Goal: Find specific page/section: Find specific page/section

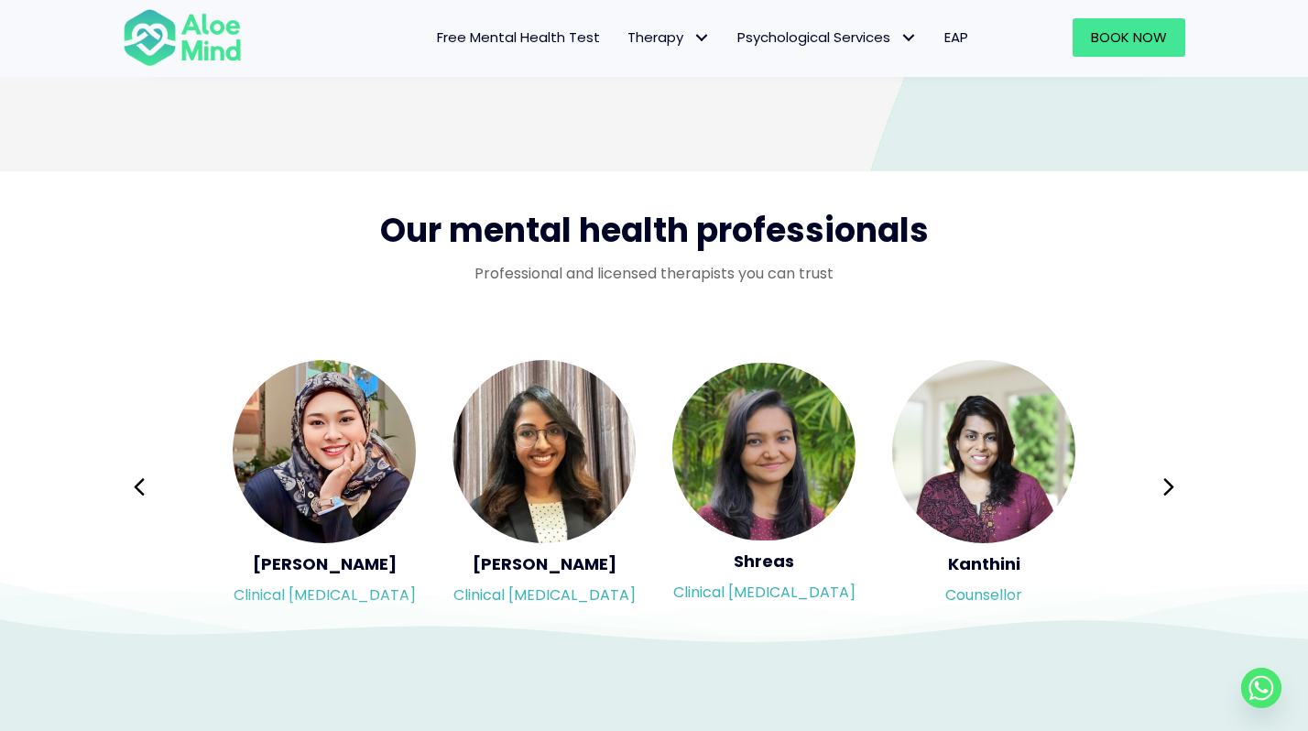
scroll to position [2881, 0]
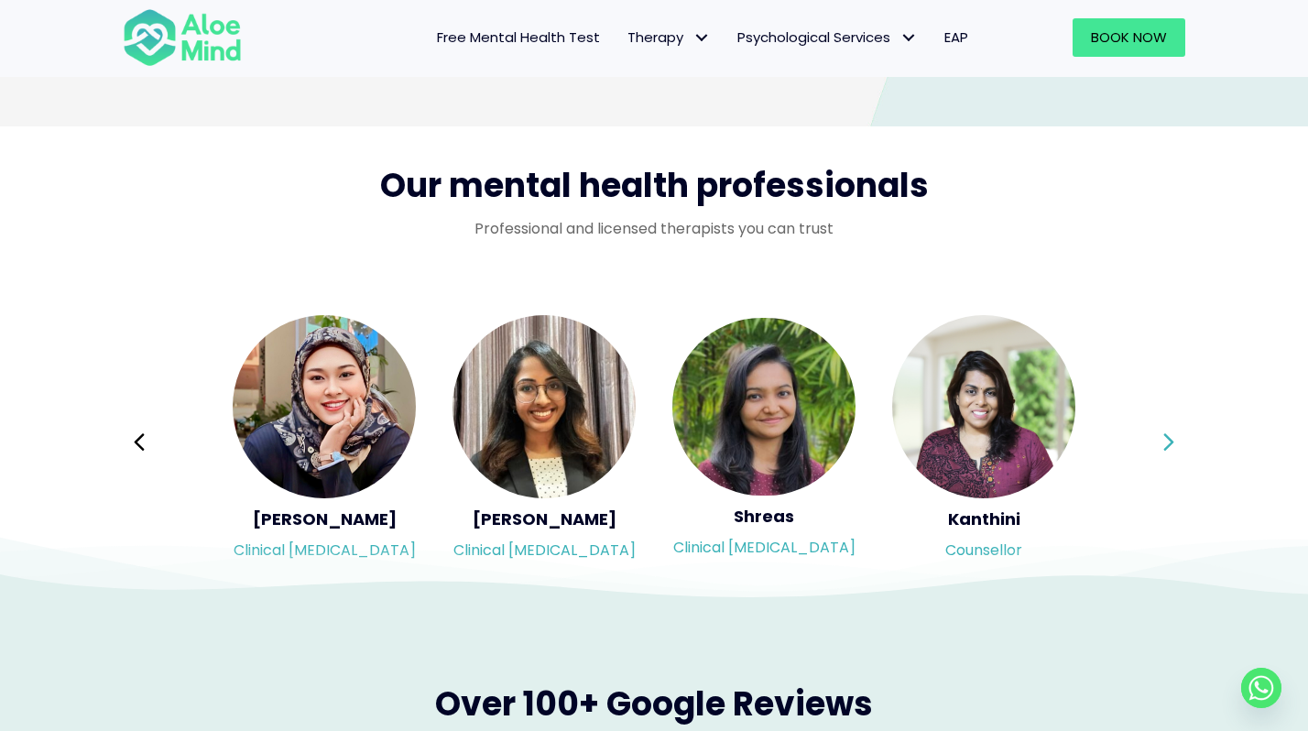
click at [1166, 437] on icon at bounding box center [1168, 442] width 13 height 35
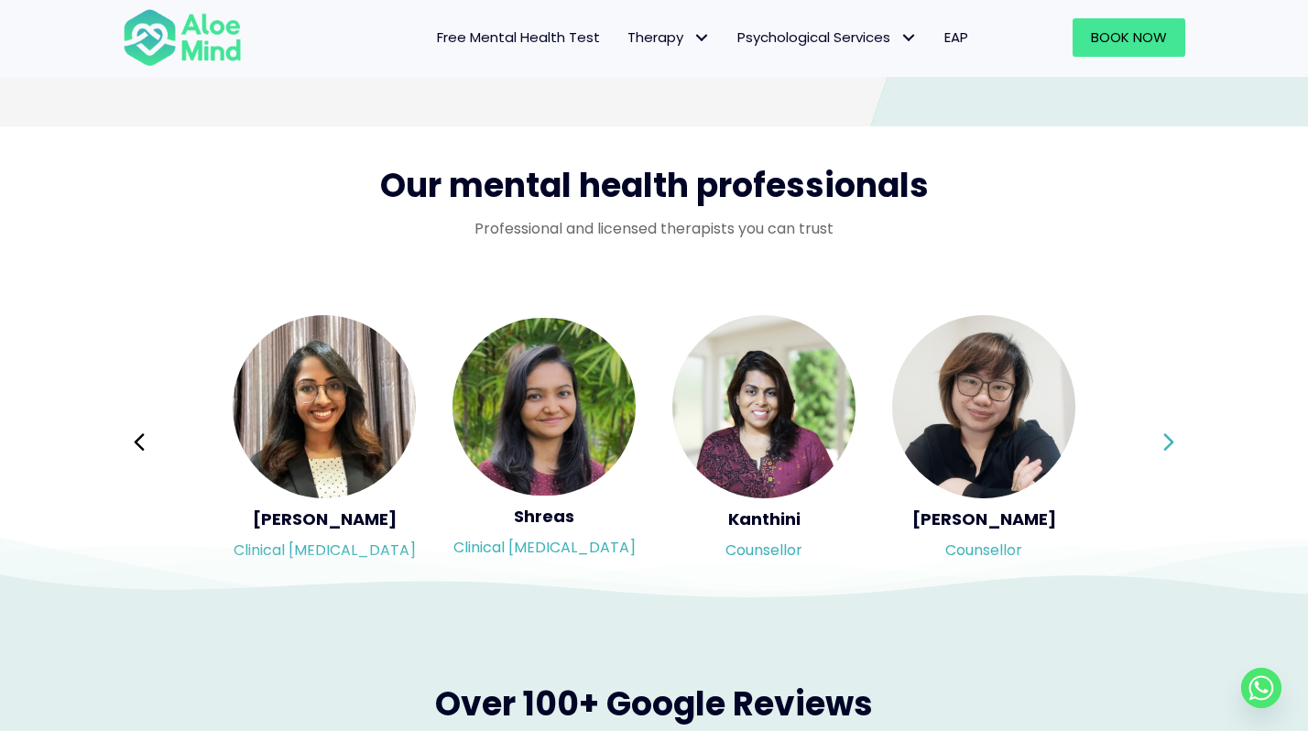
click at [1166, 437] on icon at bounding box center [1168, 442] width 13 height 35
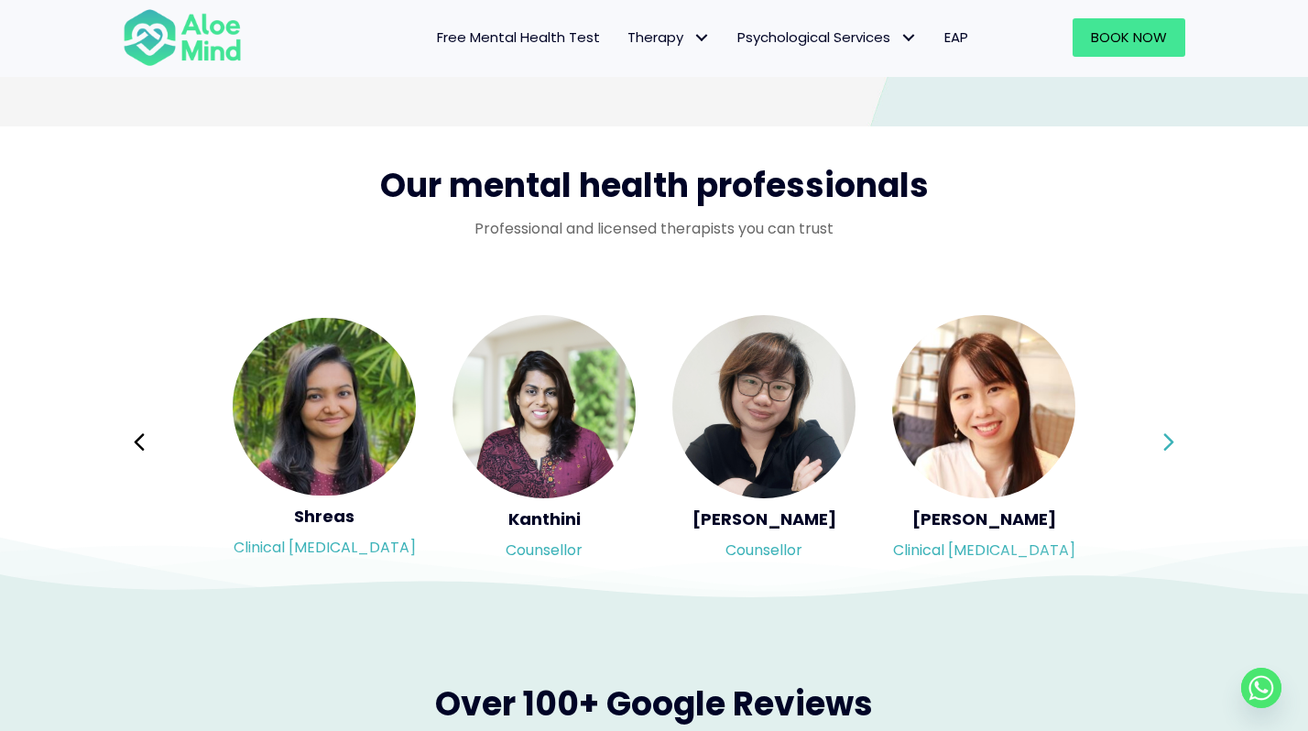
click at [1166, 437] on icon at bounding box center [1168, 442] width 13 height 35
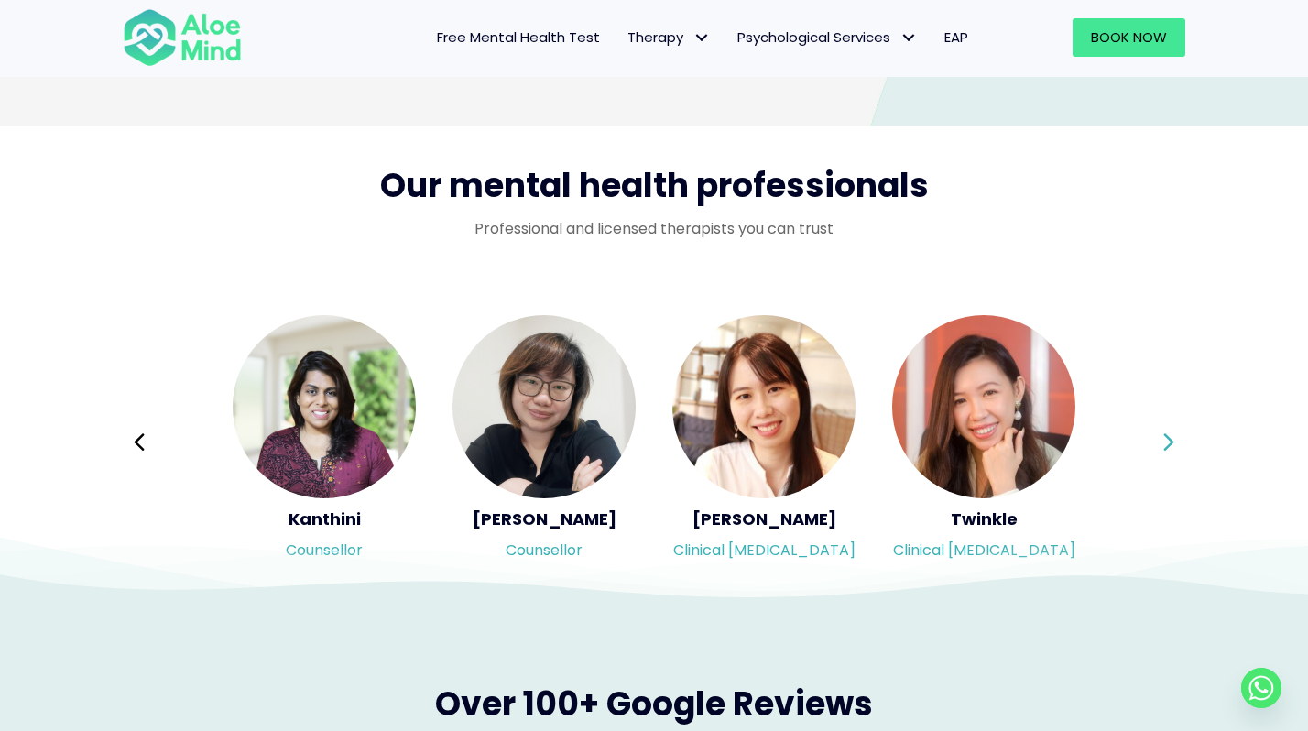
click at [1166, 437] on icon at bounding box center [1168, 442] width 13 height 35
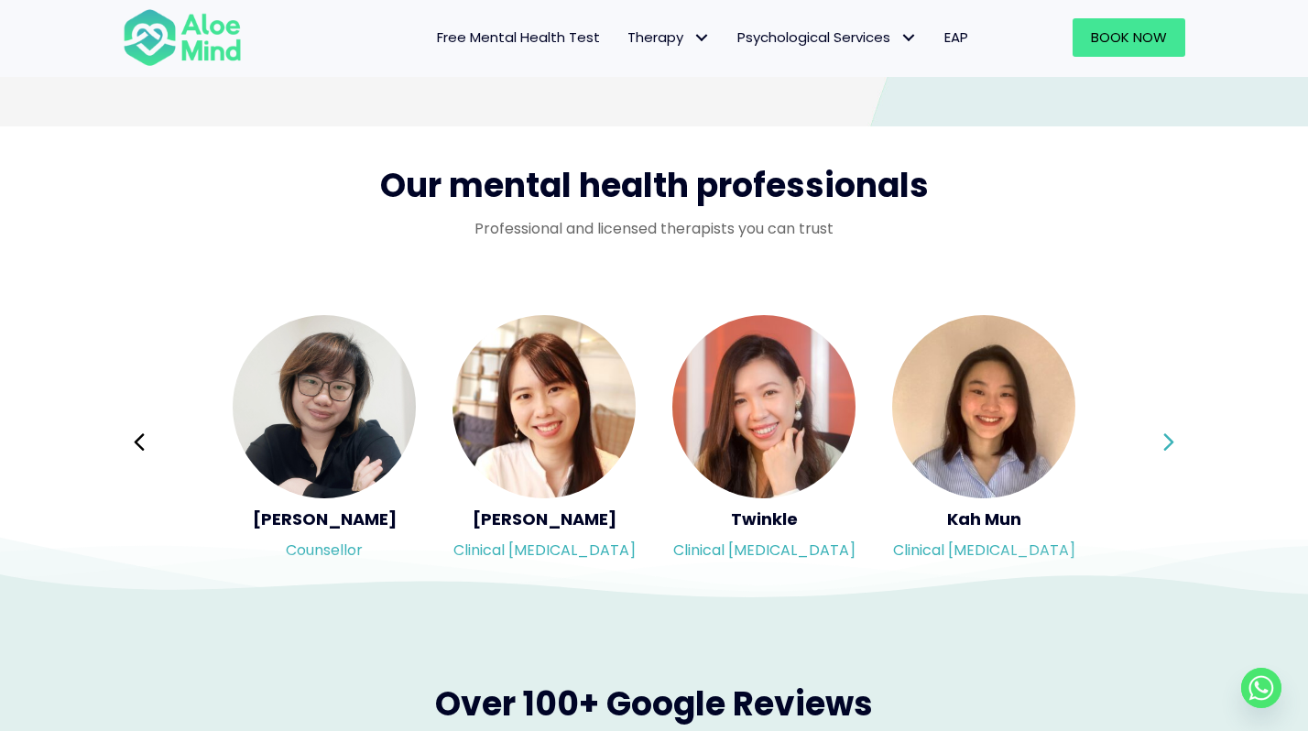
click at [1166, 437] on icon at bounding box center [1168, 442] width 13 height 35
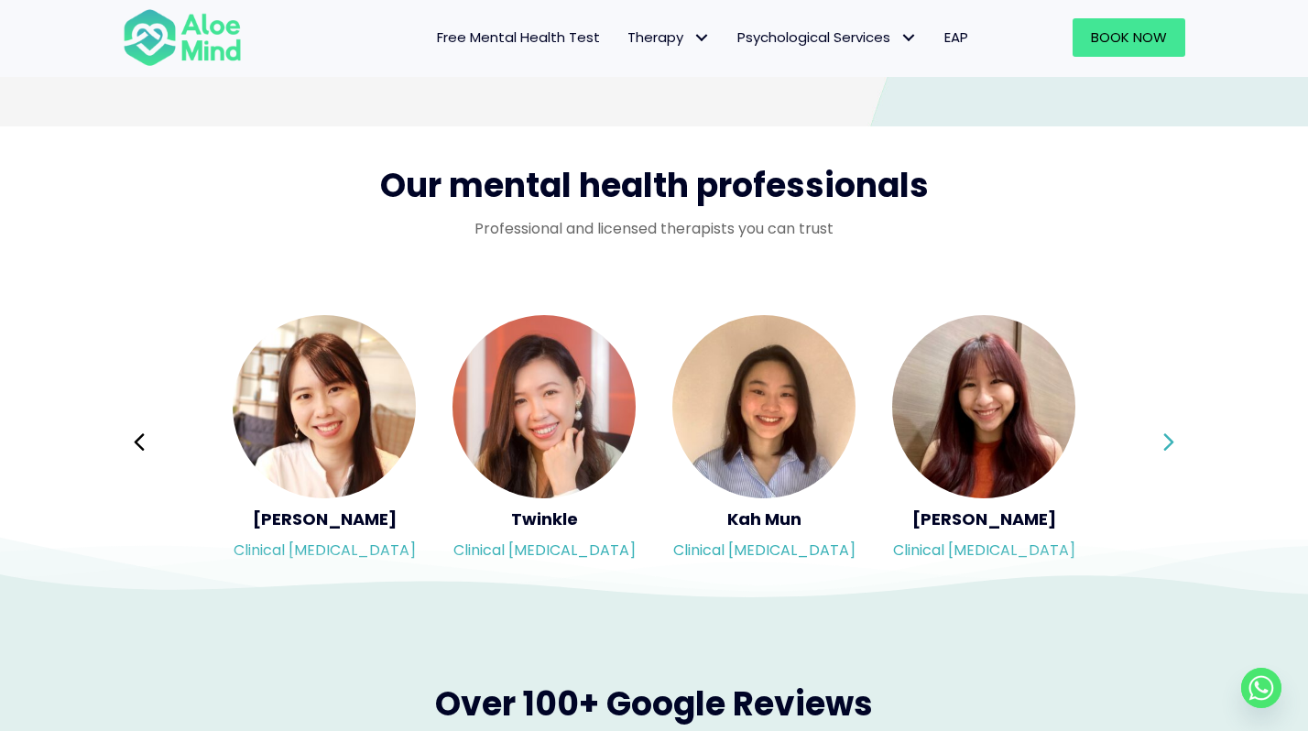
click at [1166, 437] on icon at bounding box center [1168, 442] width 13 height 35
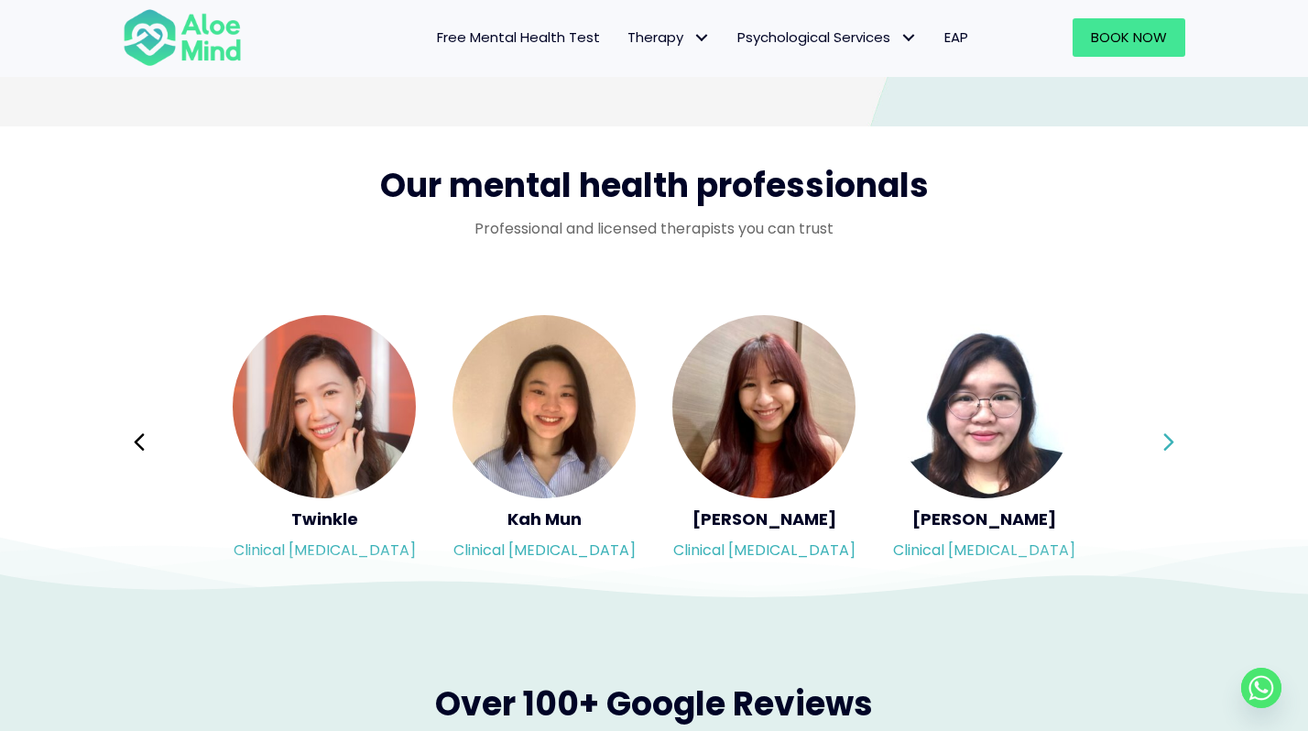
click at [1166, 437] on icon at bounding box center [1168, 442] width 13 height 35
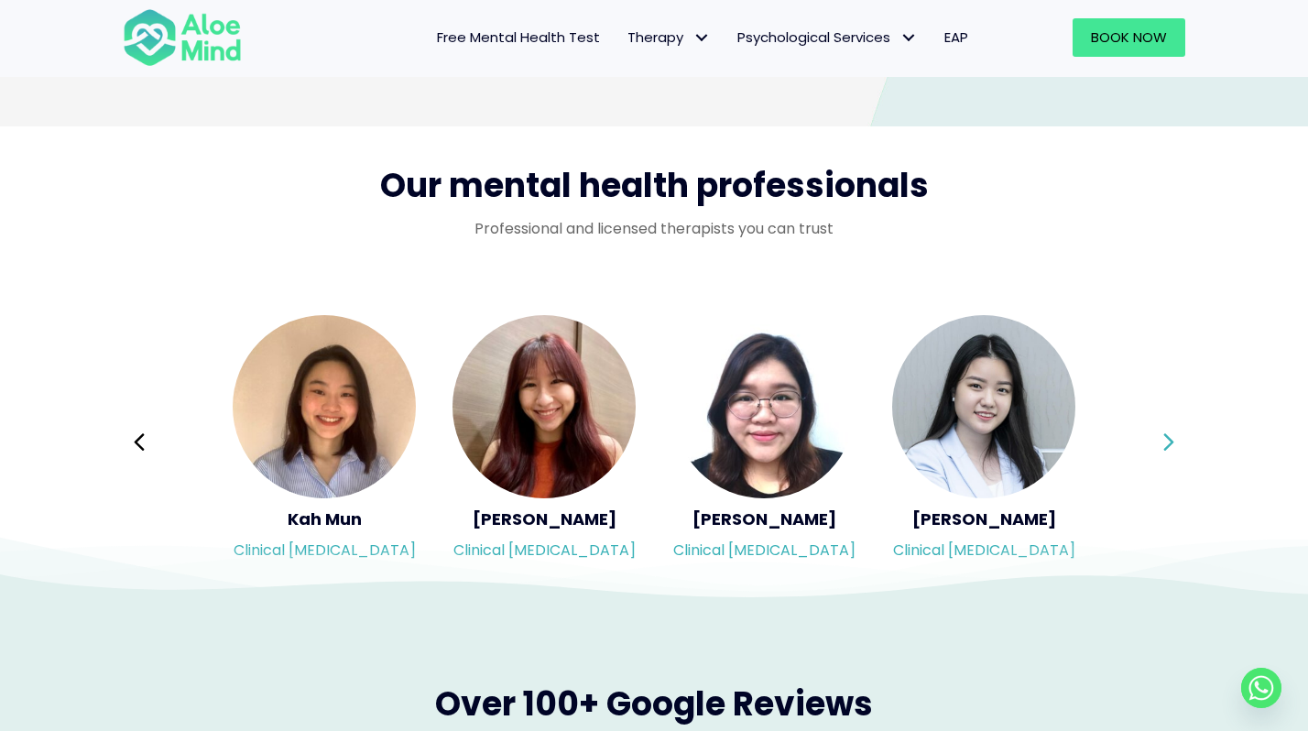
click at [1166, 437] on icon at bounding box center [1168, 442] width 13 height 35
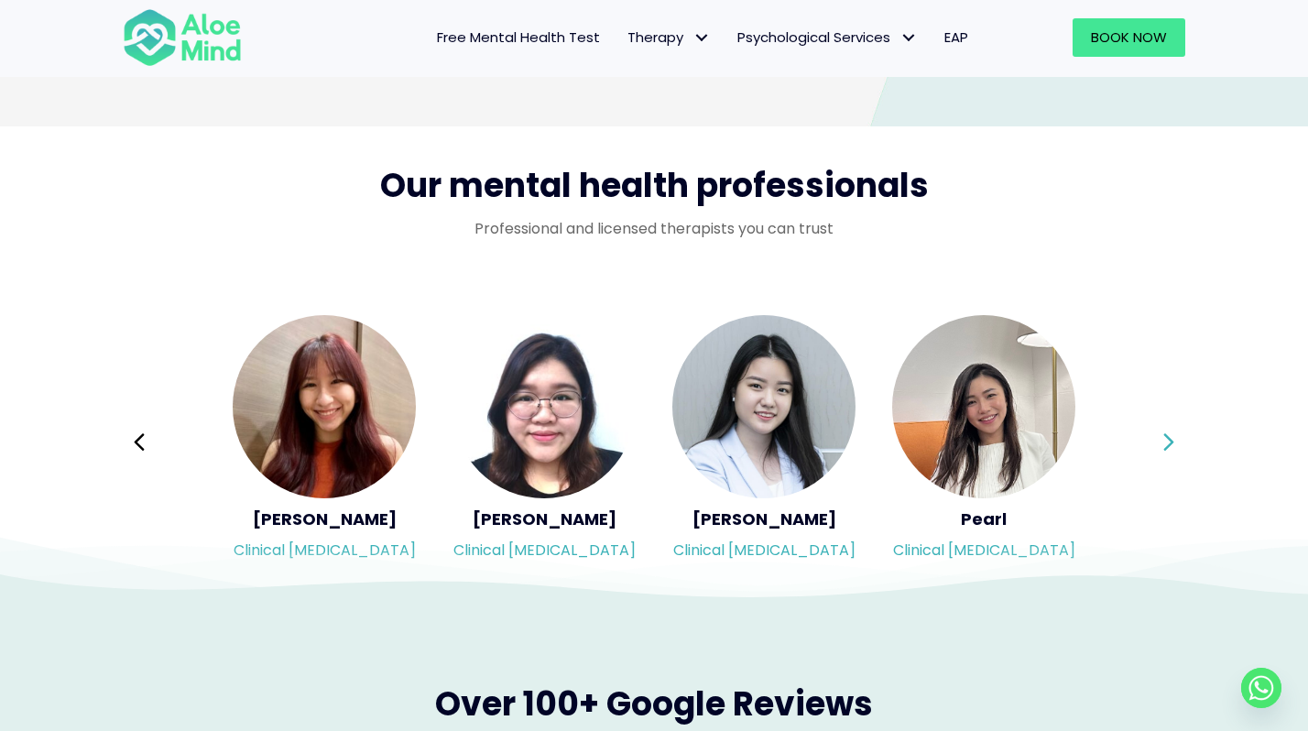
click at [1166, 437] on icon at bounding box center [1168, 442] width 13 height 35
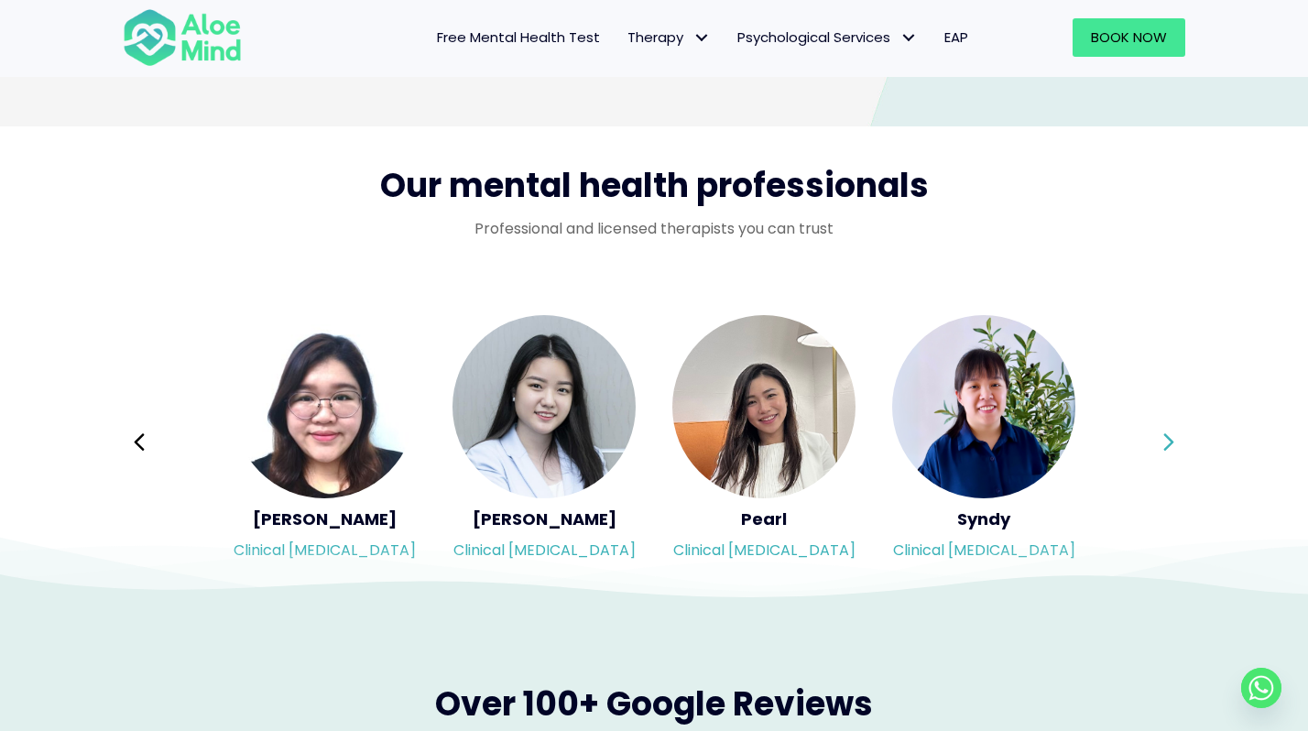
click at [1166, 437] on icon at bounding box center [1168, 442] width 13 height 35
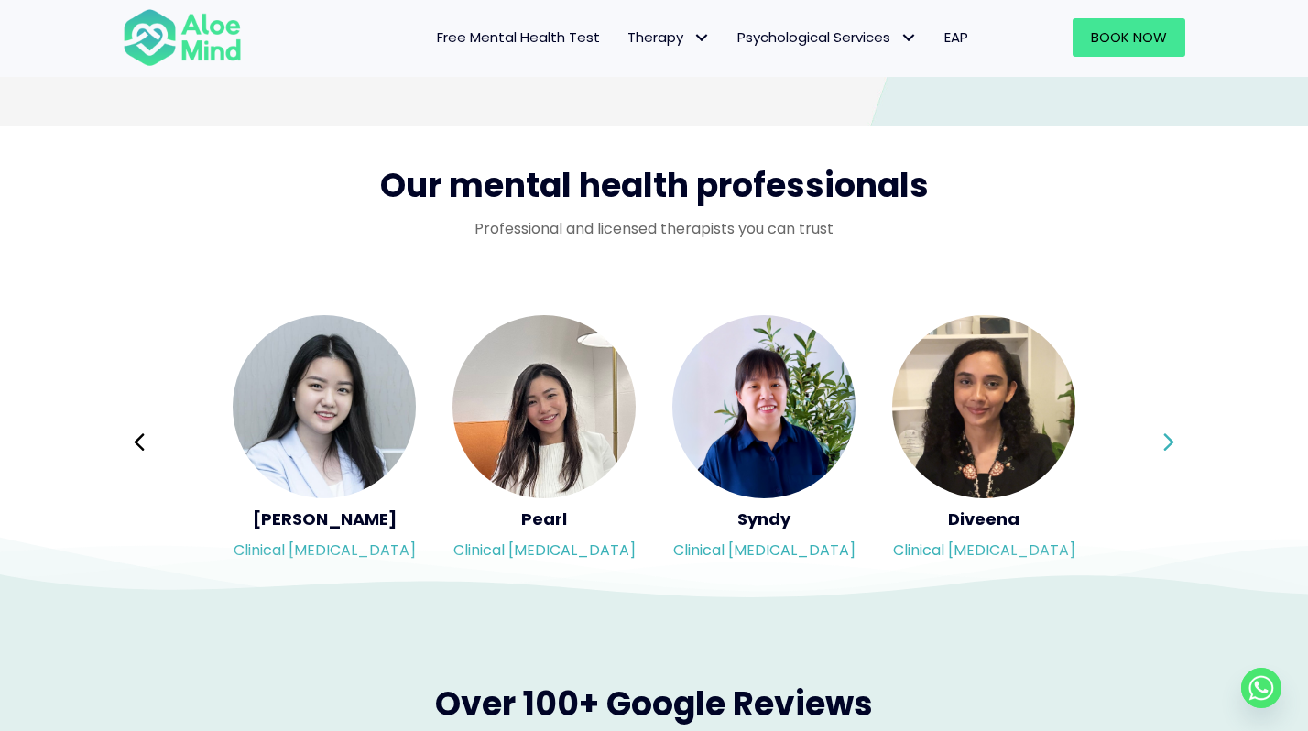
click at [1166, 437] on icon at bounding box center [1168, 442] width 13 height 35
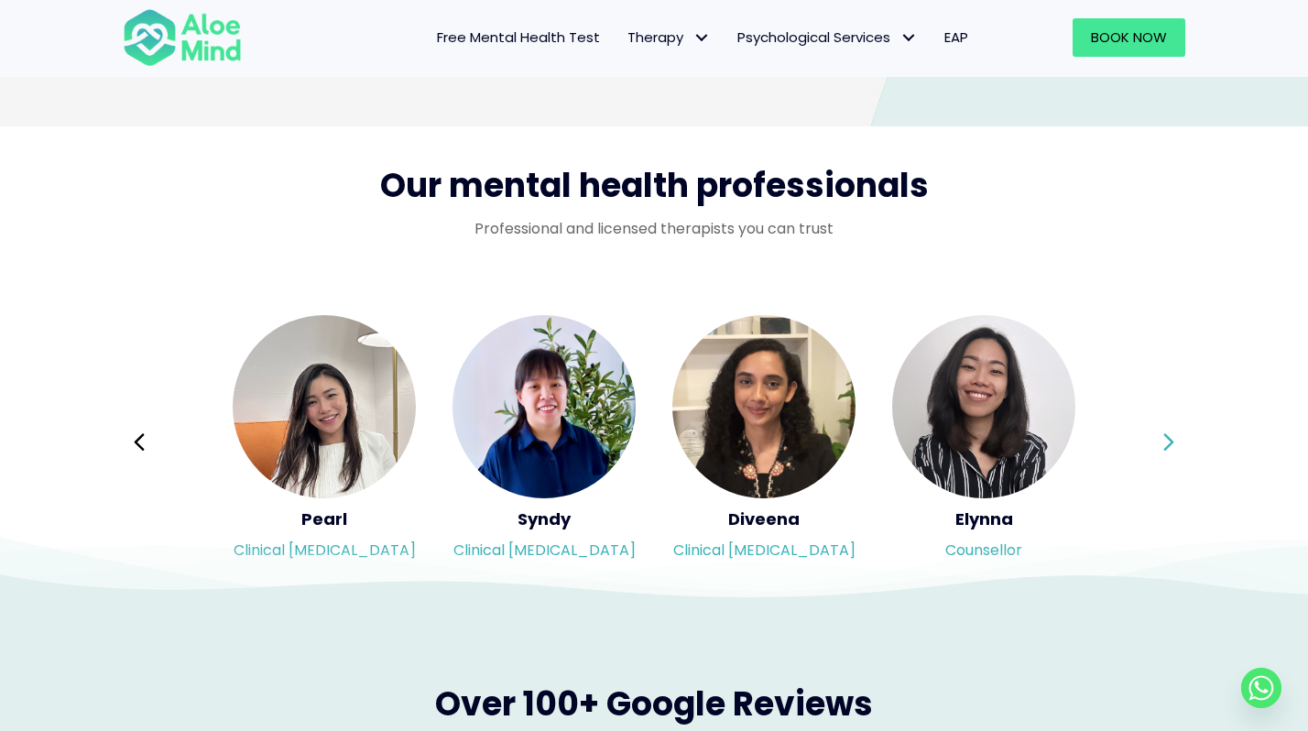
click at [1166, 437] on icon at bounding box center [1168, 442] width 13 height 35
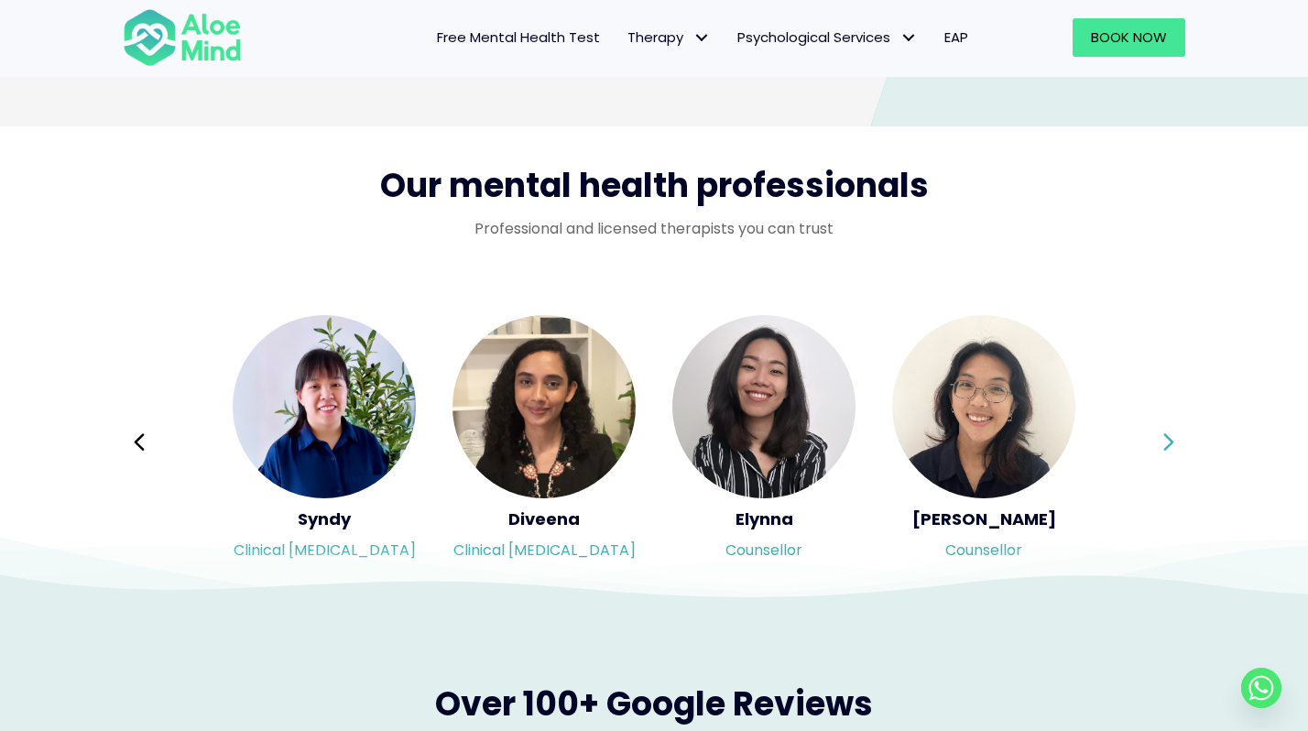
click at [1166, 437] on icon at bounding box center [1168, 442] width 13 height 35
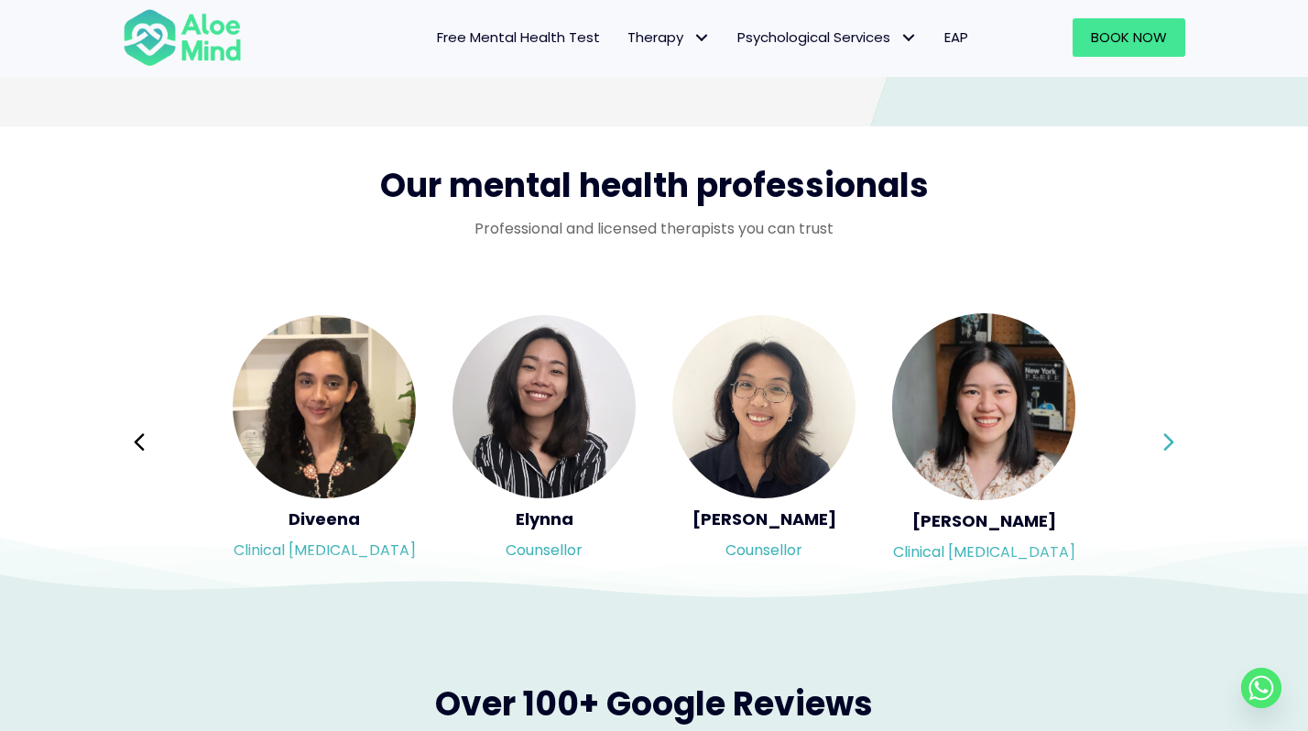
click at [1166, 437] on icon at bounding box center [1168, 442] width 13 height 35
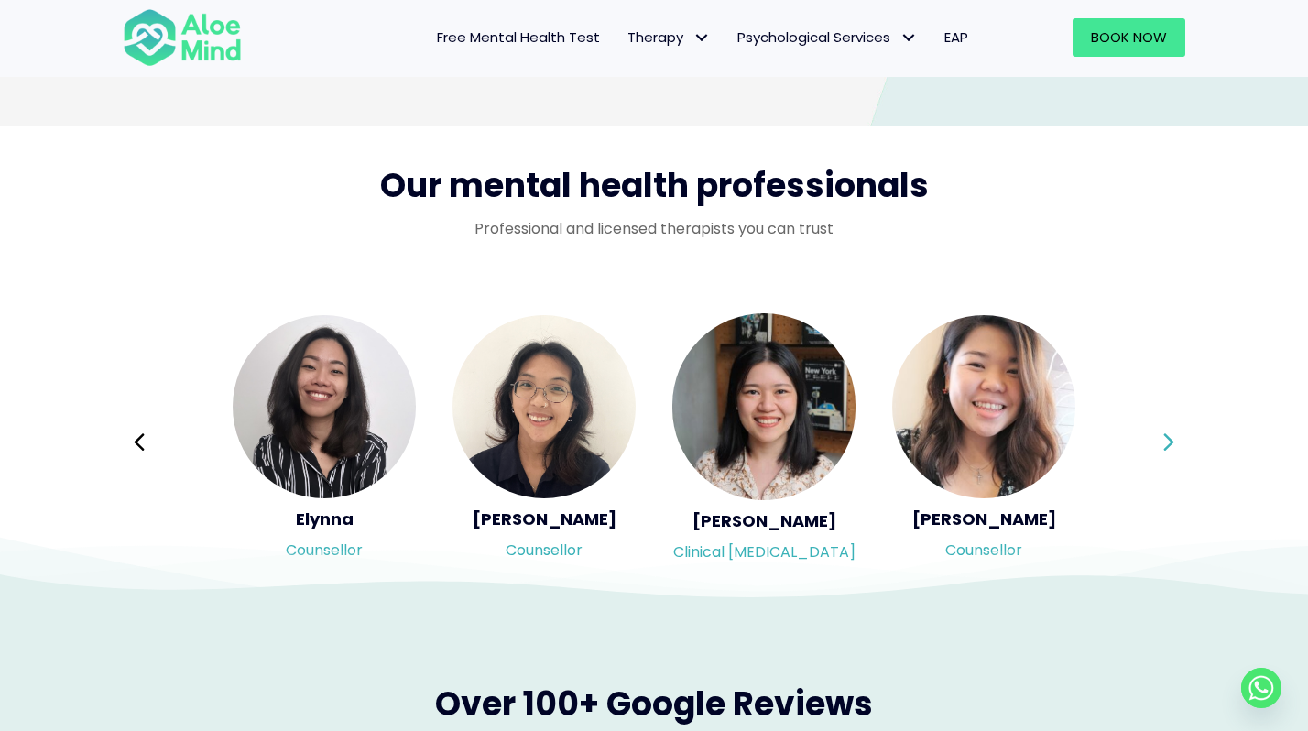
click at [1166, 437] on icon at bounding box center [1168, 442] width 13 height 35
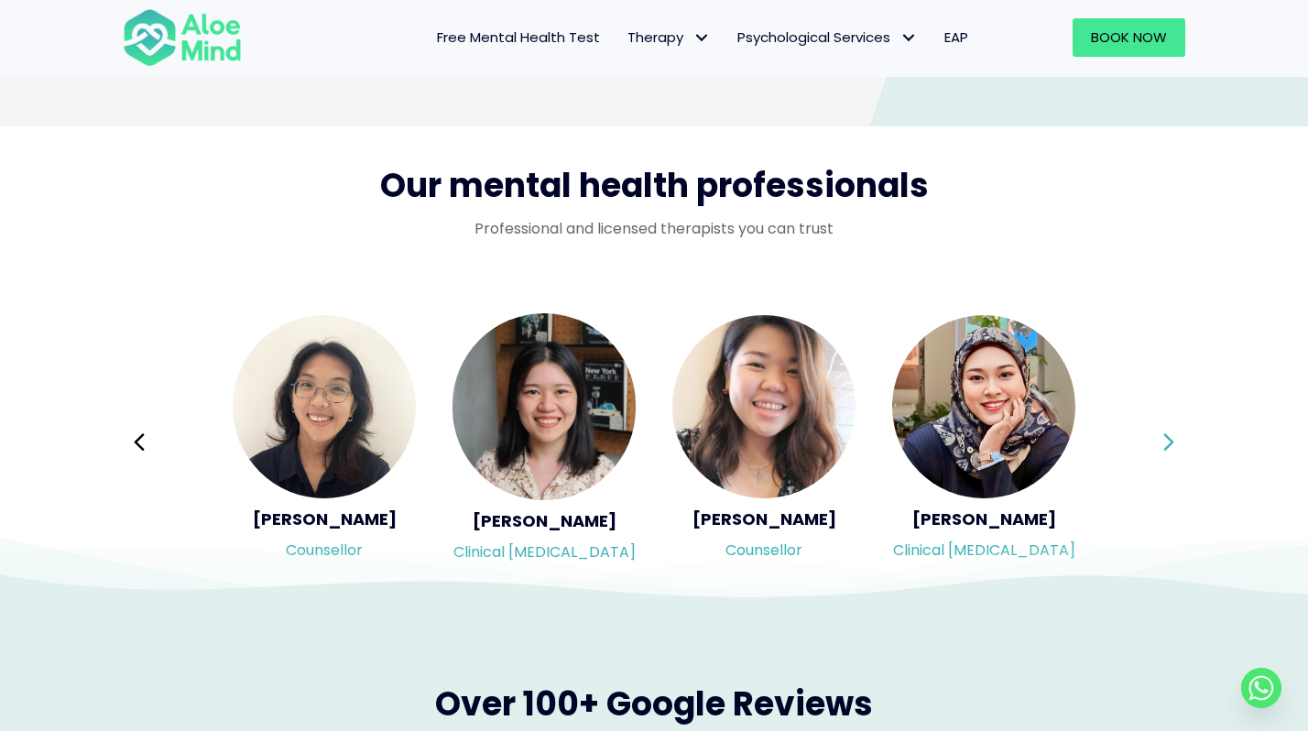
click at [1166, 437] on icon at bounding box center [1168, 442] width 13 height 35
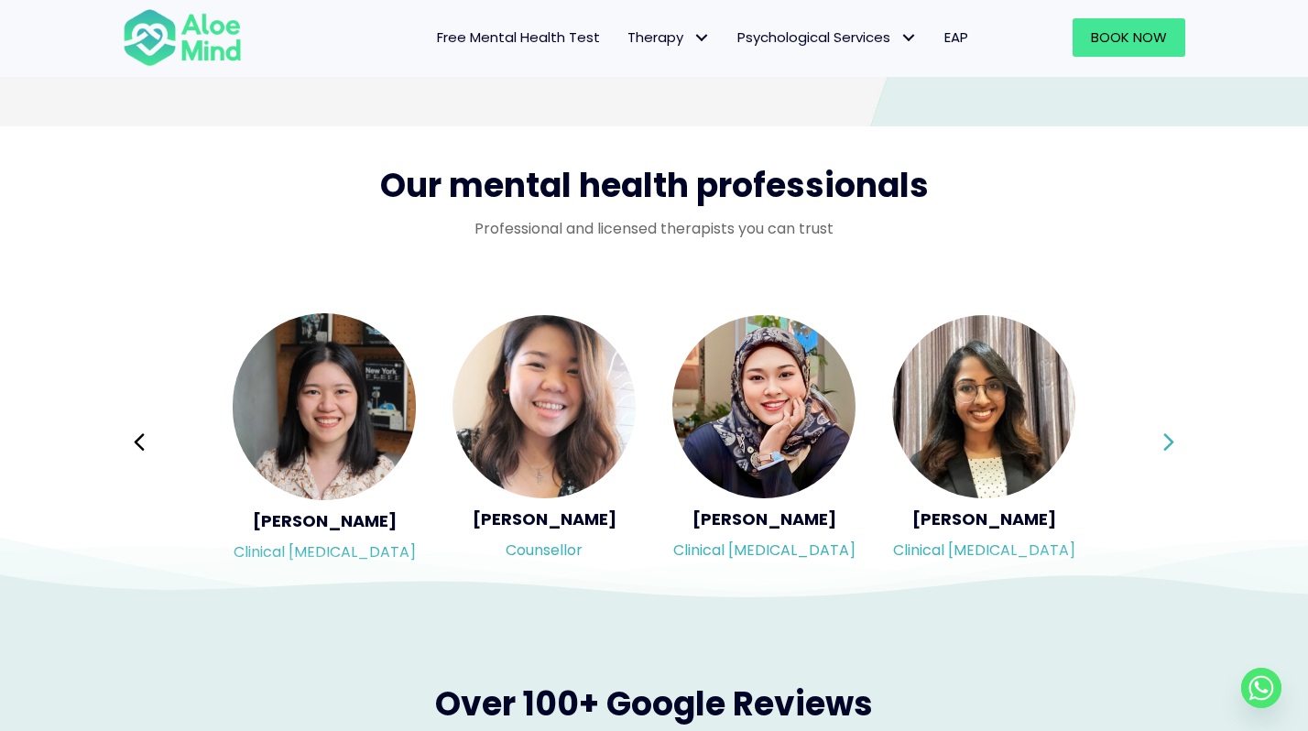
click at [1166, 437] on icon at bounding box center [1168, 442] width 13 height 35
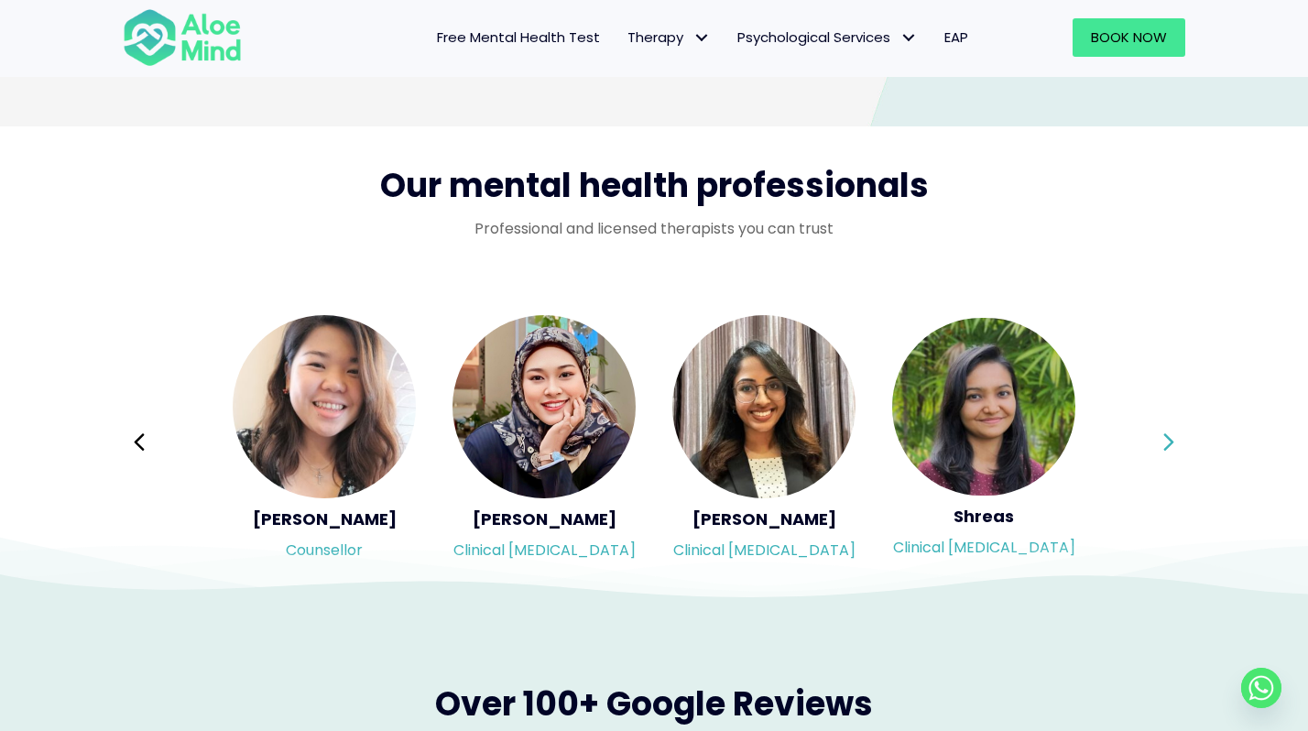
click at [1166, 437] on icon at bounding box center [1168, 442] width 13 height 35
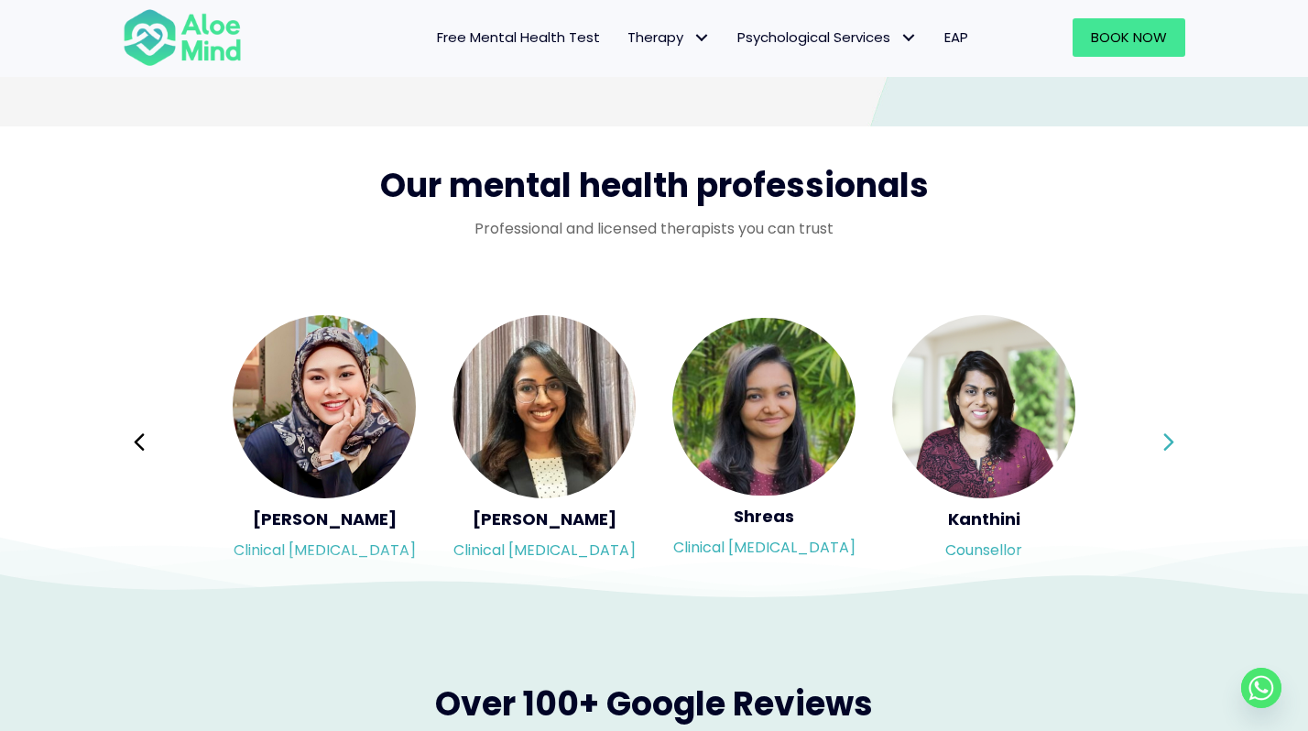
click at [1166, 437] on icon at bounding box center [1168, 442] width 13 height 35
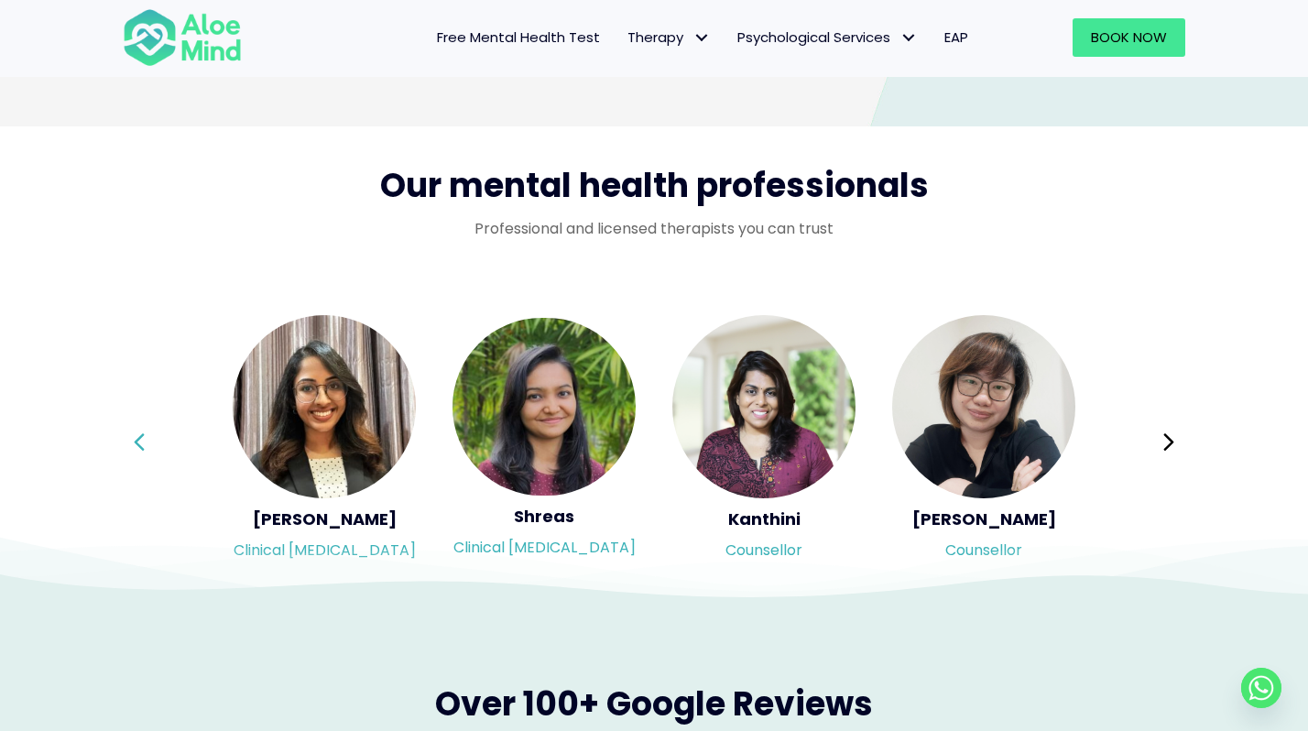
click at [150, 450] on button "Previous" at bounding box center [139, 442] width 44 height 44
click at [150, 450] on div "Syndy Clinical [MEDICAL_DATA] Diveena Clinical [MEDICAL_DATA] Elynna Counsellor…" at bounding box center [654, 442] width 1062 height 258
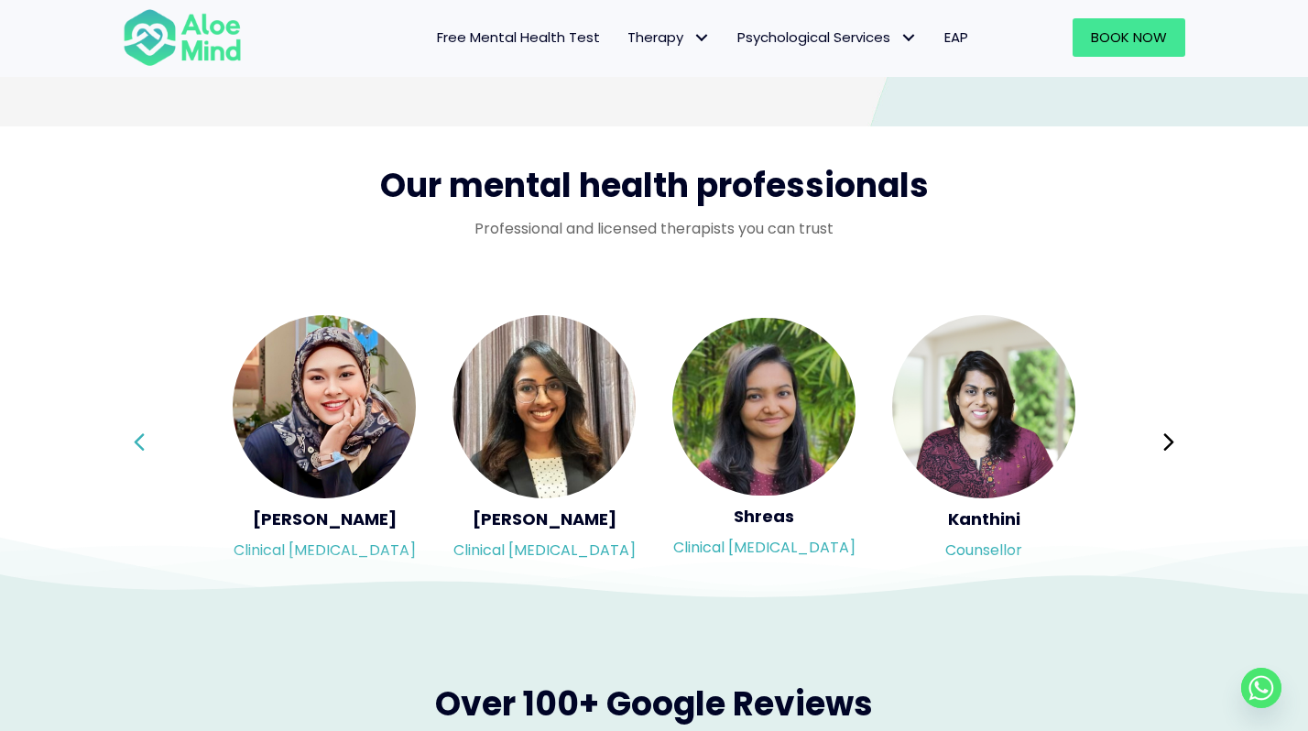
click at [150, 450] on div "Syndy Clinical [MEDICAL_DATA] Diveena Clinical [MEDICAL_DATA] Elynna Counsellor…" at bounding box center [654, 442] width 1062 height 258
click at [150, 450] on button "Previous" at bounding box center [139, 442] width 44 height 44
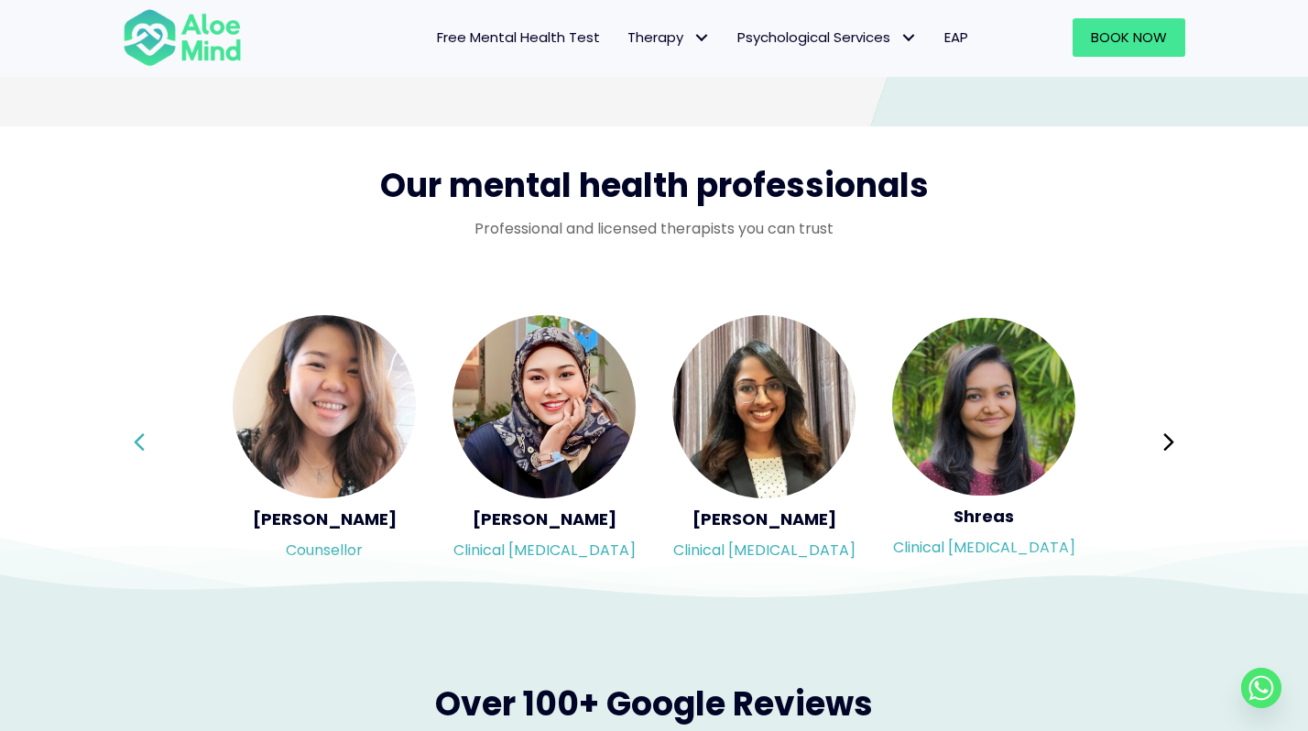
click at [150, 450] on button "Previous" at bounding box center [139, 442] width 44 height 44
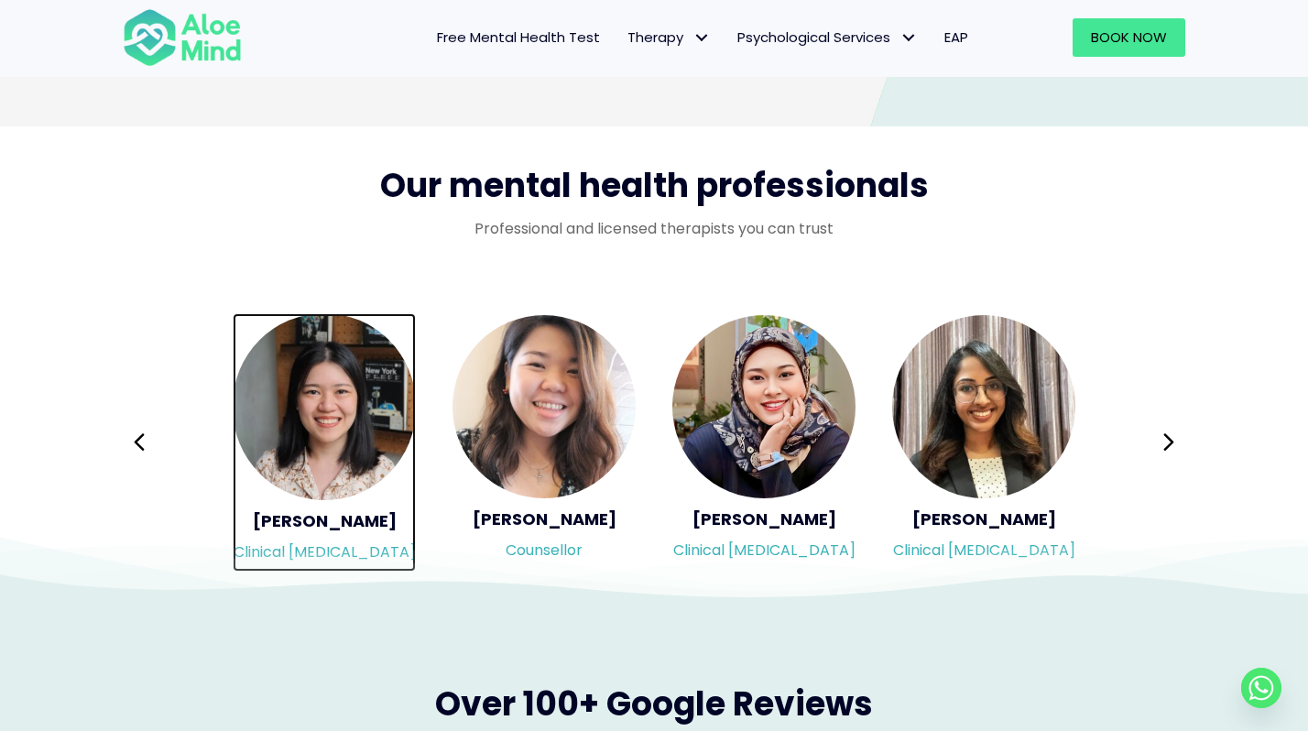
click at [325, 454] on img "Slide 1 of 3" at bounding box center [324, 406] width 183 height 187
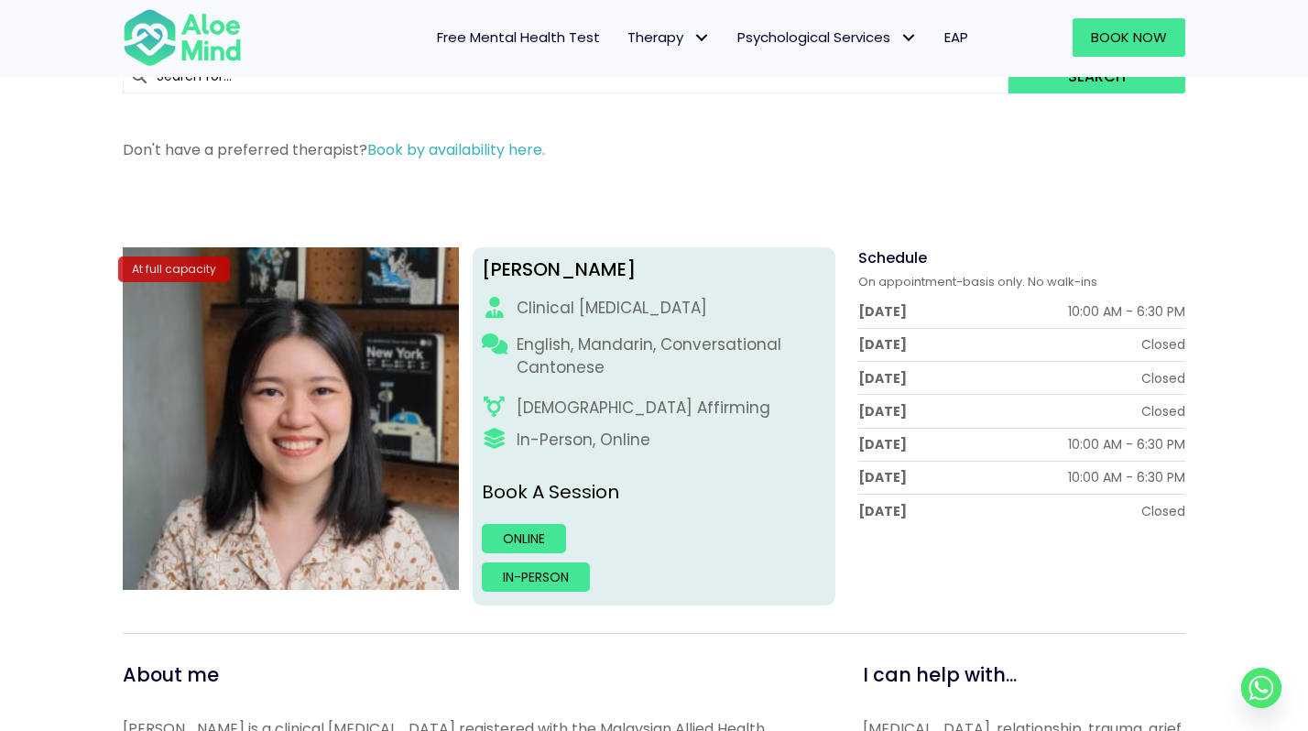
scroll to position [92, 0]
